Goal: Task Accomplishment & Management: Manage account settings

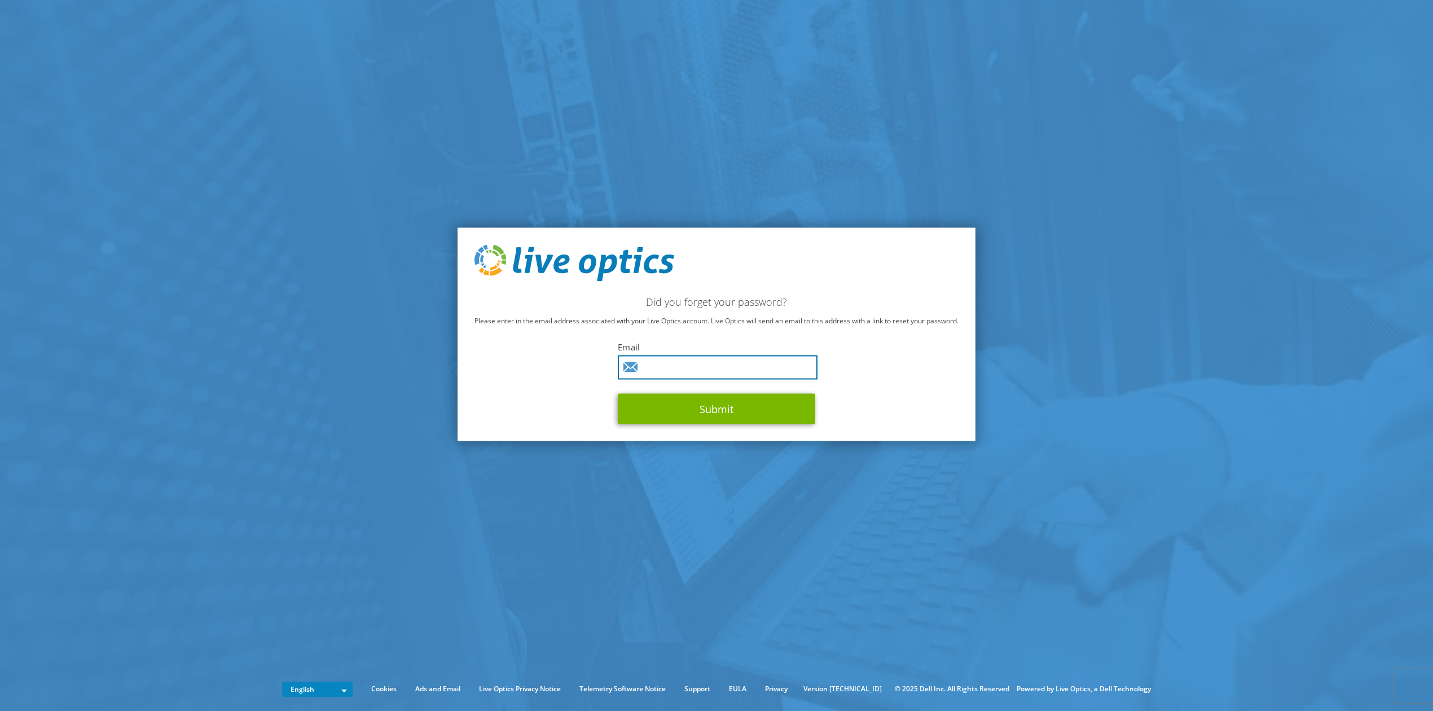
click at [674, 364] on input "text" at bounding box center [718, 367] width 200 height 24
type input "littu.xavier@solera.com"
click at [723, 416] on button "Submit" at bounding box center [716, 409] width 197 height 30
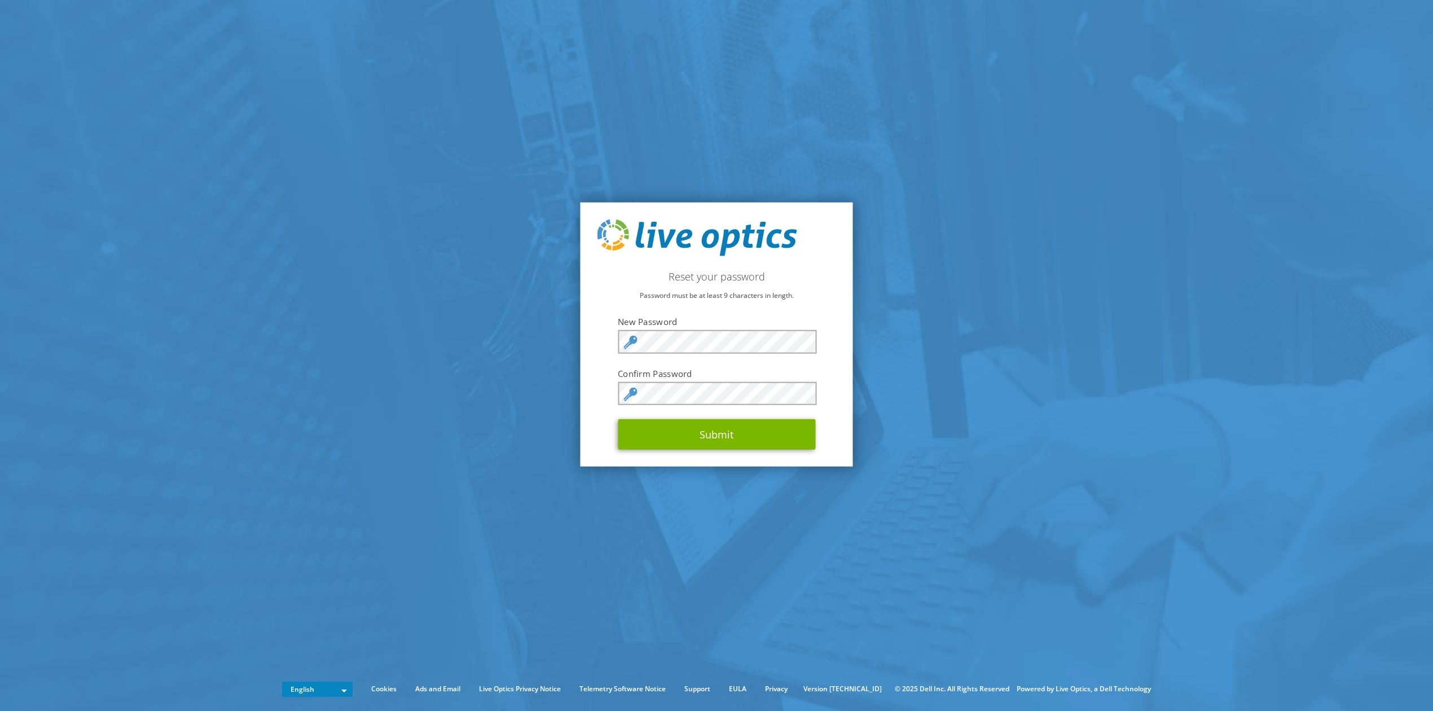
click at [945, 355] on section "Reset your password Password must be at least 9 characters in length. New Passw…" at bounding box center [716, 334] width 1433 height 669
click at [736, 438] on button "Submit" at bounding box center [716, 434] width 197 height 30
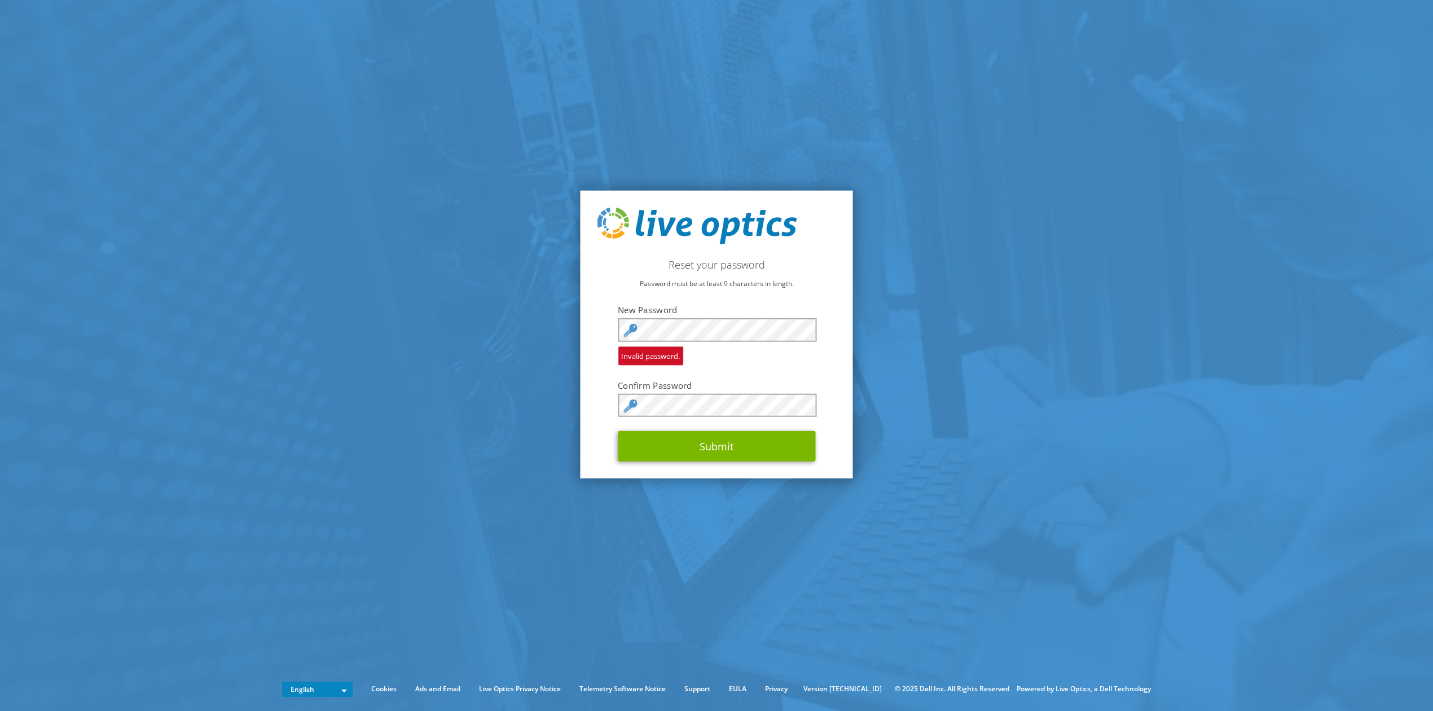
click at [1117, 414] on section "Reset your password Password must be at least 9 characters in length. New Passw…" at bounding box center [716, 334] width 1433 height 669
click at [707, 450] on button "Submit" at bounding box center [716, 446] width 197 height 30
drag, startPoint x: 982, startPoint y: 400, endPoint x: 976, endPoint y: 411, distance: 12.9
click at [982, 400] on section "Reset your password Password must be at least 9 characters in length. New Passw…" at bounding box center [716, 334] width 1433 height 669
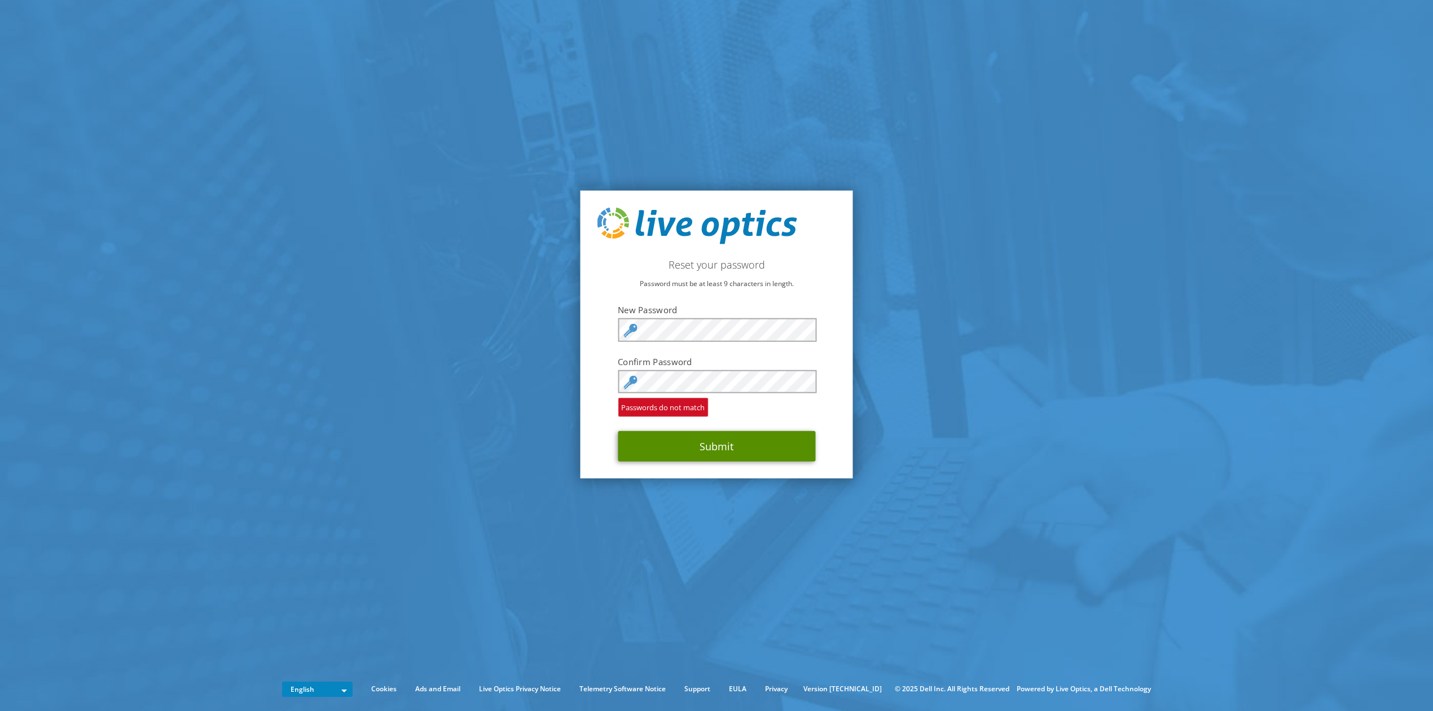
click at [720, 446] on button "Submit" at bounding box center [716, 446] width 197 height 30
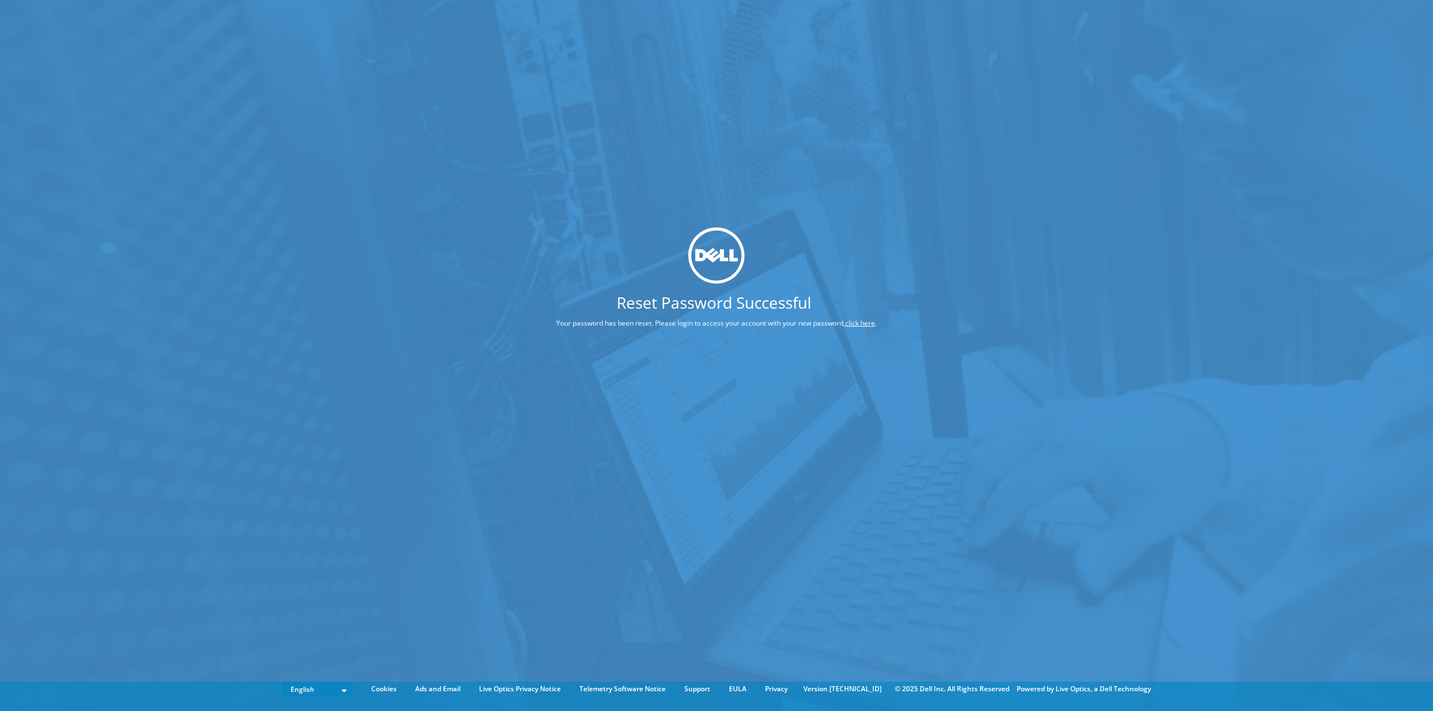
click at [856, 319] on link "click here" at bounding box center [860, 323] width 30 height 10
